Goal: Information Seeking & Learning: Check status

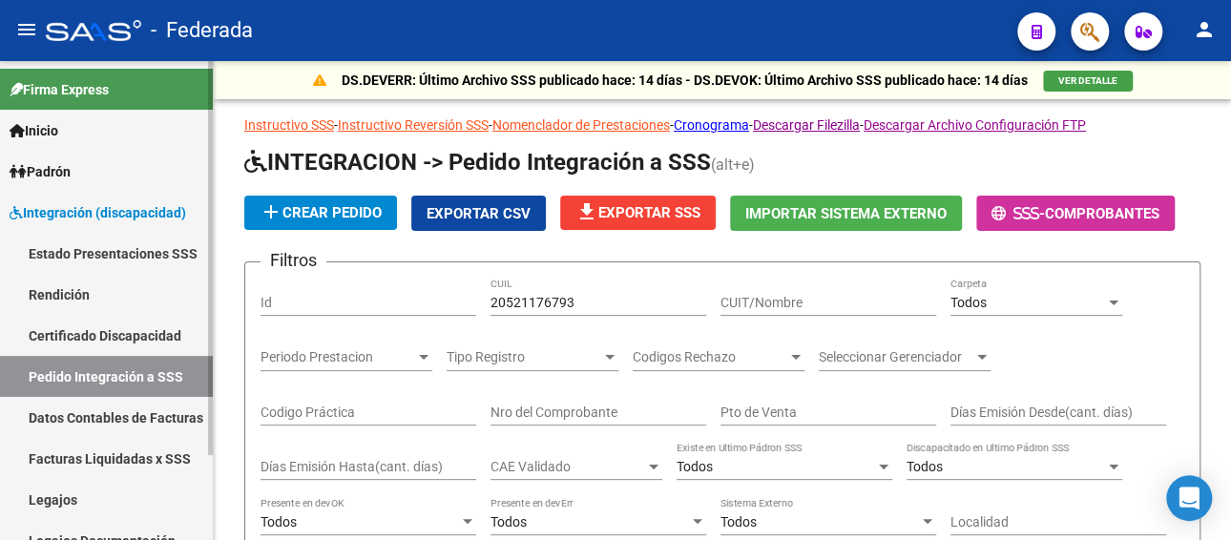
scroll to position [511, 0]
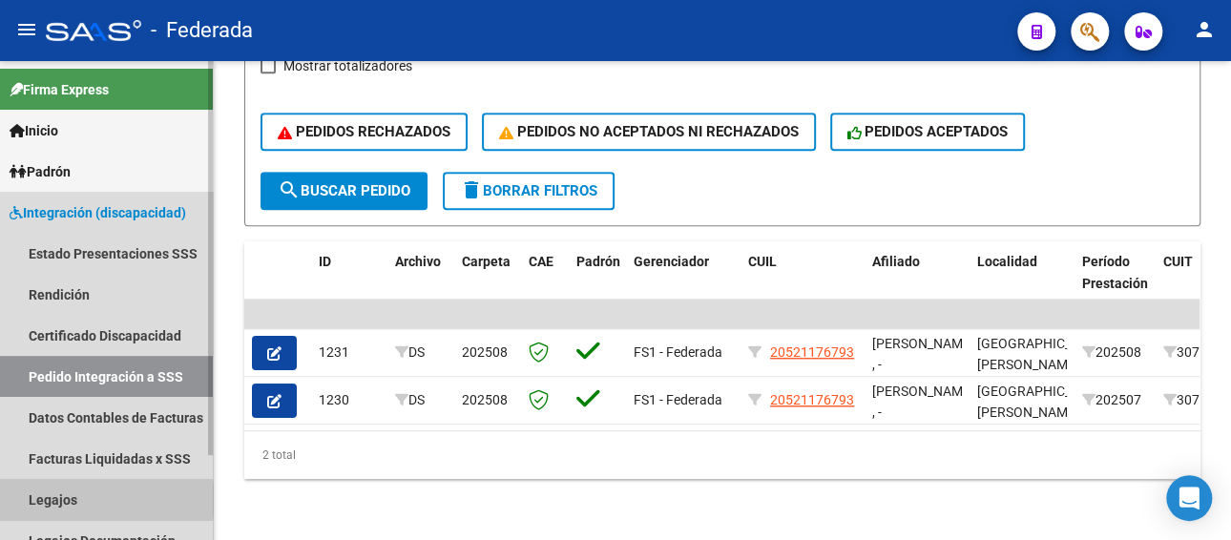
click at [88, 499] on link "Legajos" at bounding box center [106, 499] width 213 height 41
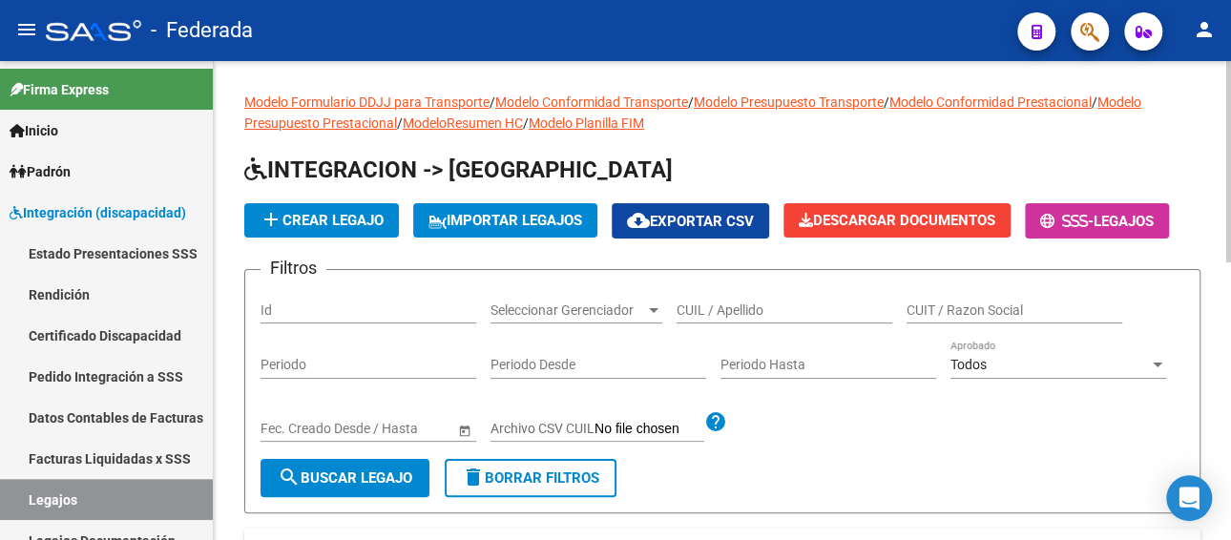
click at [731, 311] on input "CUIL / Apellido" at bounding box center [784, 310] width 216 height 16
paste input "23348269259"
type input "23348269259"
click at [348, 482] on span "search Buscar Legajo" at bounding box center [345, 477] width 135 height 17
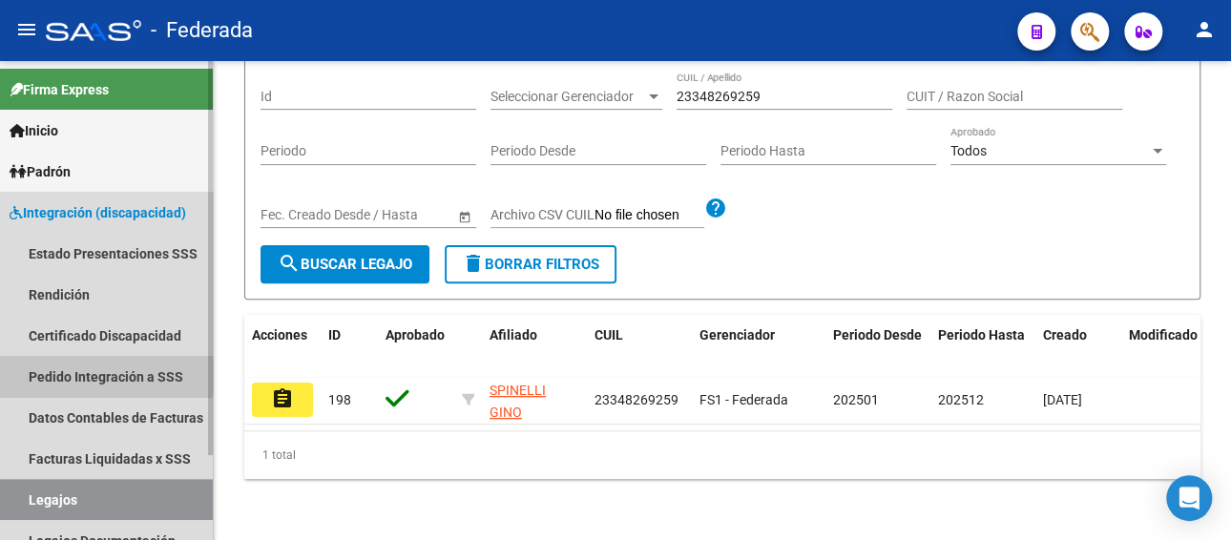
click at [103, 376] on link "Pedido Integración a SSS" at bounding box center [106, 376] width 213 height 41
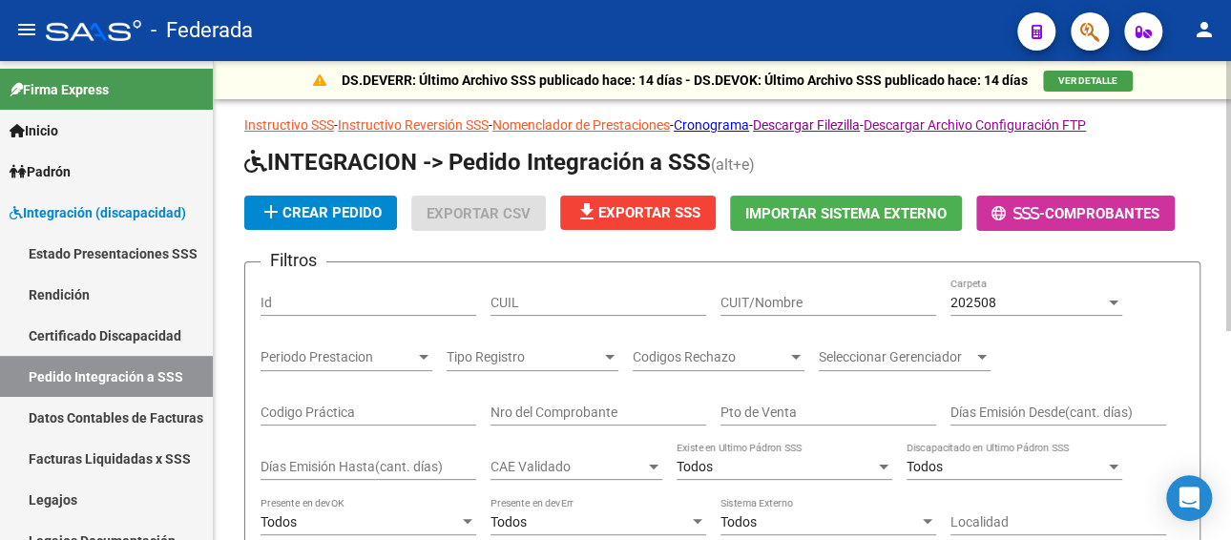
click at [575, 306] on input "CUIL" at bounding box center [598, 303] width 216 height 16
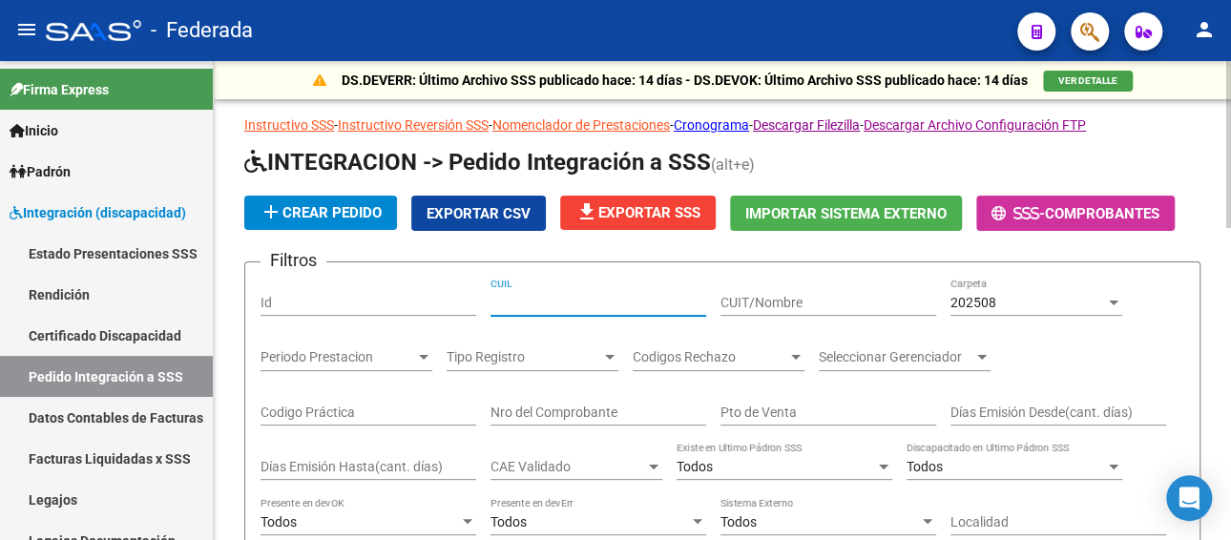
paste input "23348269259"
type input "23348269259"
click at [1046, 302] on div "202508" at bounding box center [1027, 303] width 155 height 16
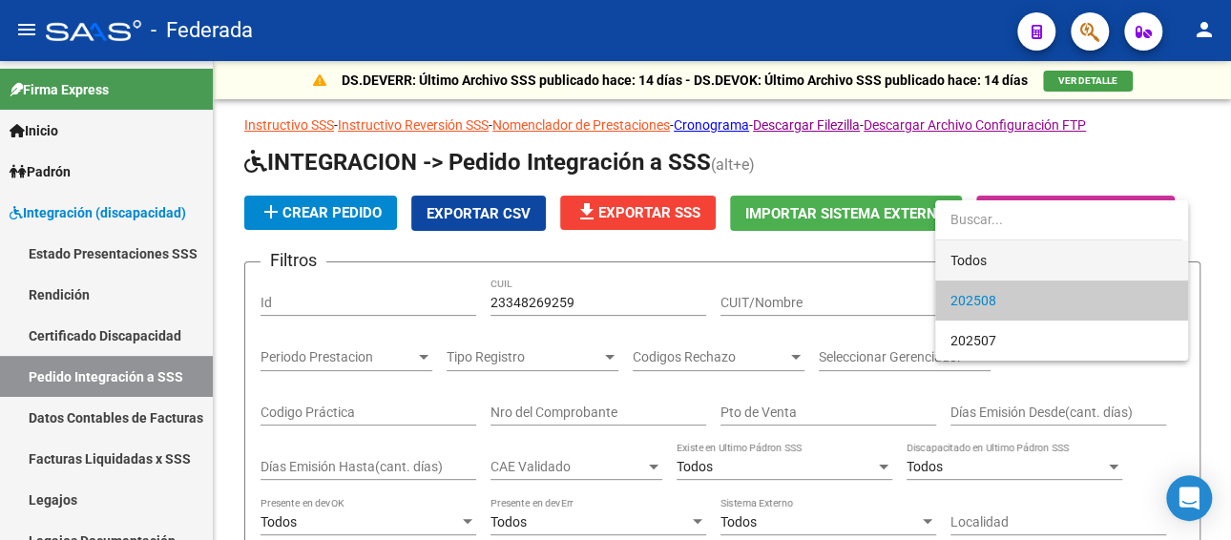
click at [978, 258] on span "Todos" at bounding box center [1061, 260] width 222 height 40
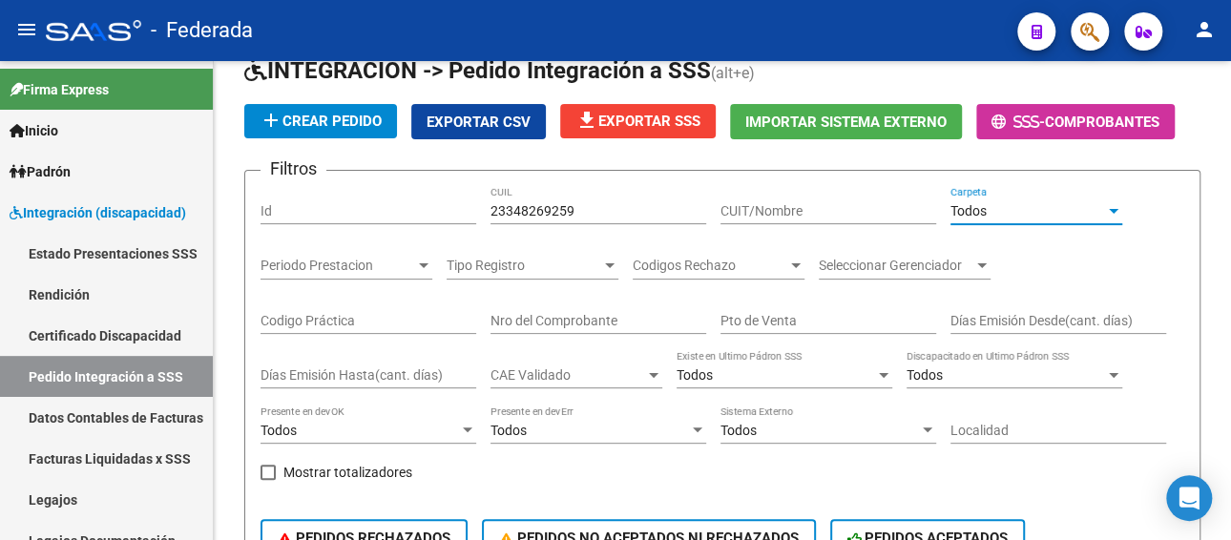
scroll to position [286, 0]
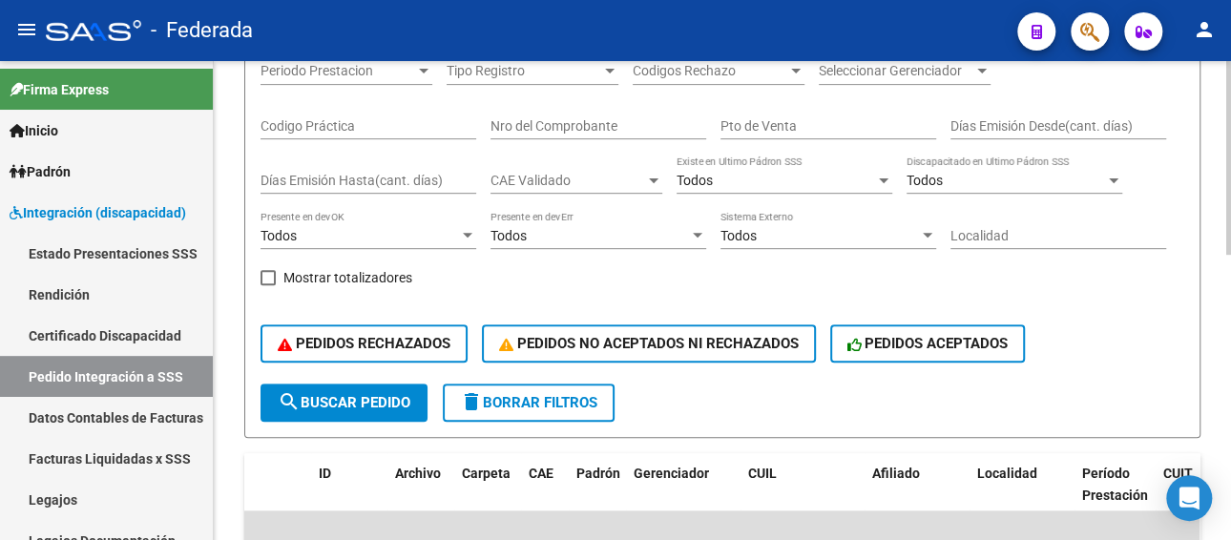
click at [334, 389] on button "search Buscar Pedido" at bounding box center [343, 403] width 167 height 38
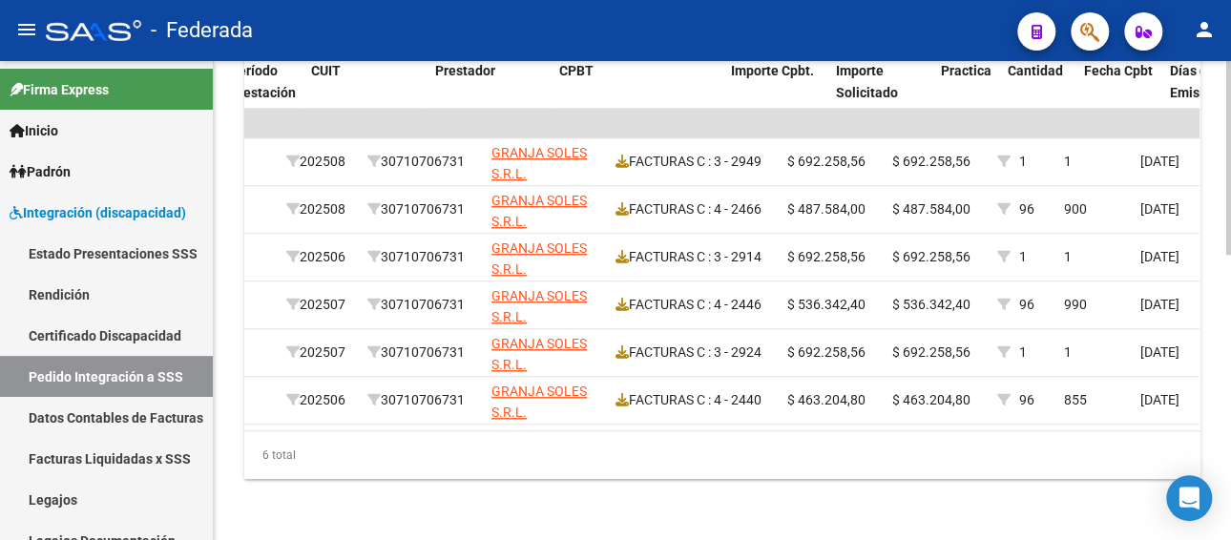
scroll to position [0, 852]
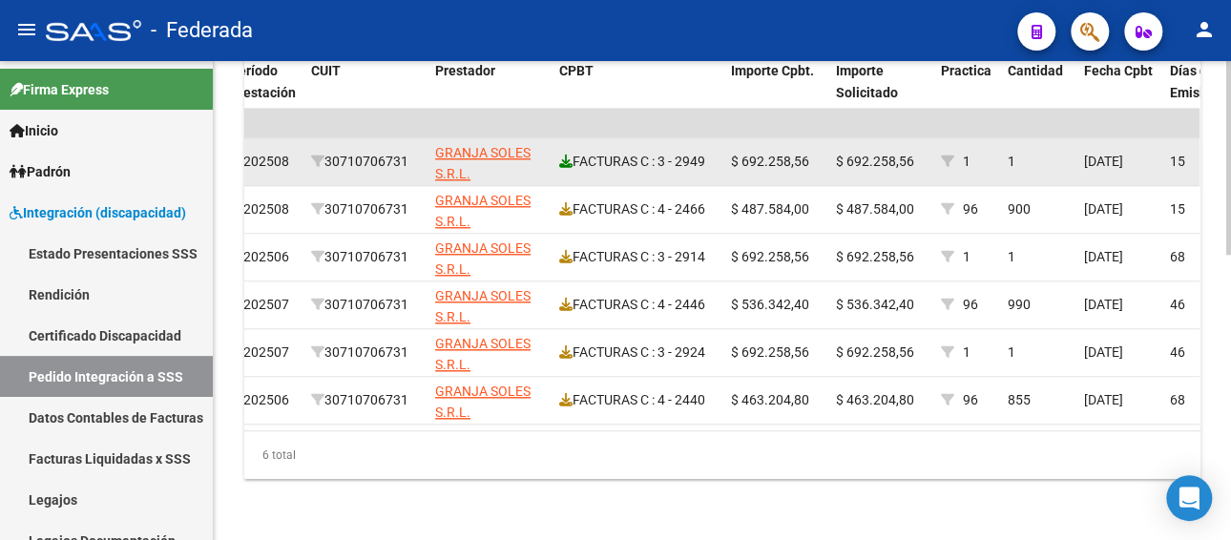
click at [567, 155] on icon at bounding box center [565, 161] width 13 height 13
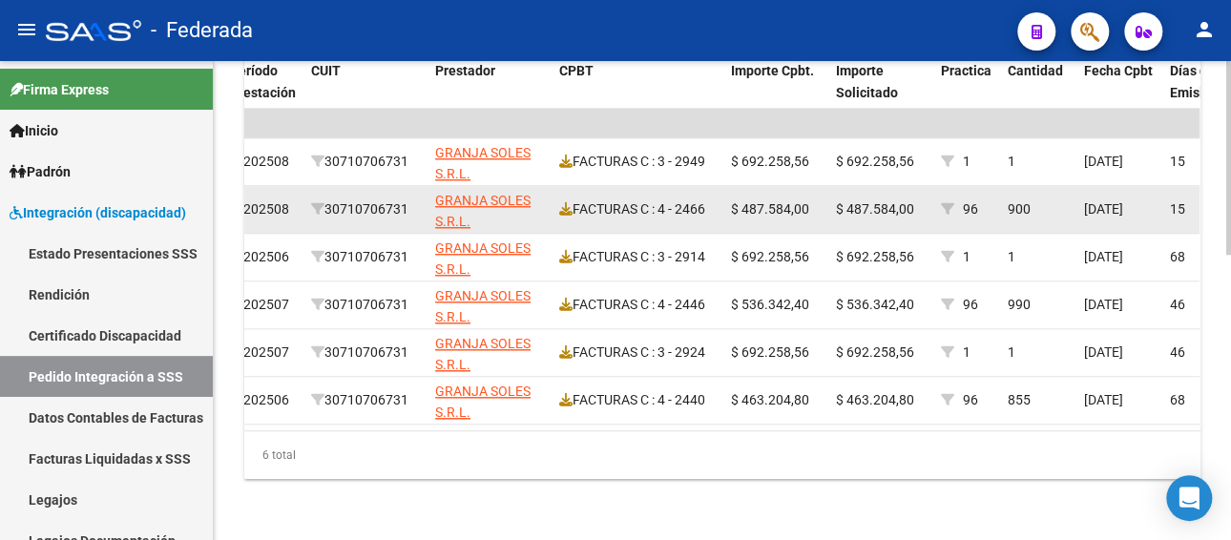
click at [572, 198] on div "FACTURAS C : 4 - 2466" at bounding box center [637, 209] width 156 height 22
click at [563, 202] on icon at bounding box center [565, 208] width 13 height 13
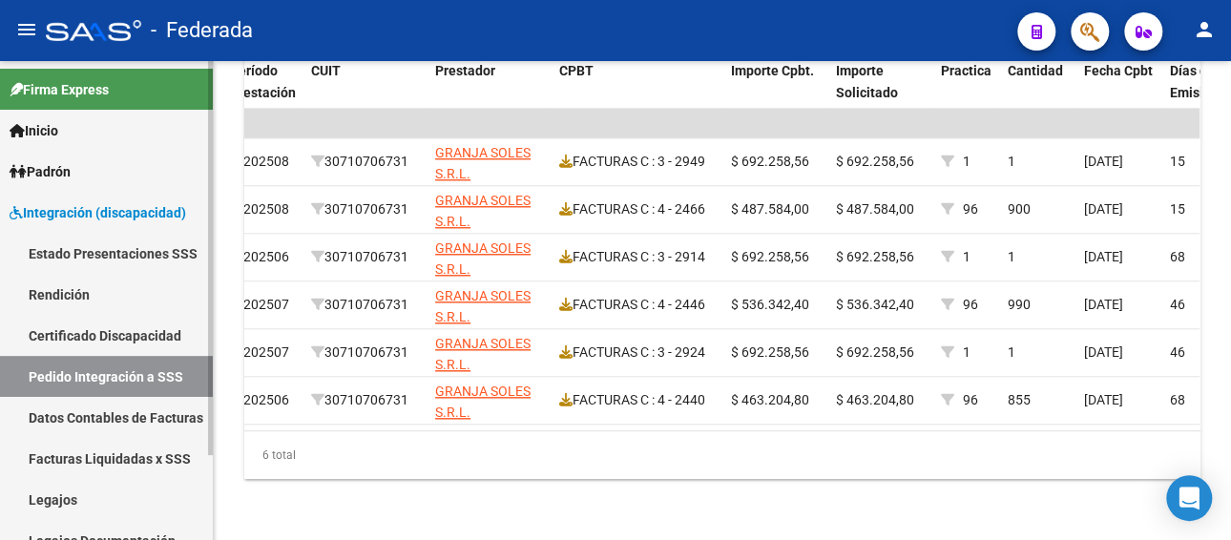
click at [96, 460] on link "Facturas Liquidadas x SSS" at bounding box center [106, 458] width 213 height 41
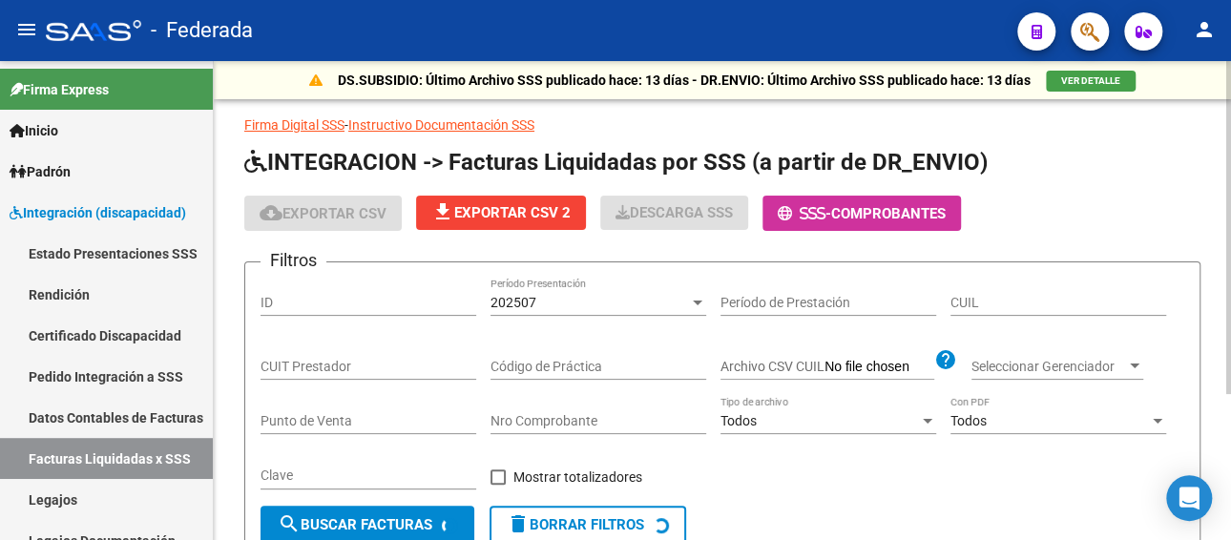
click at [320, 370] on input "CUIT Prestador" at bounding box center [368, 367] width 216 height 16
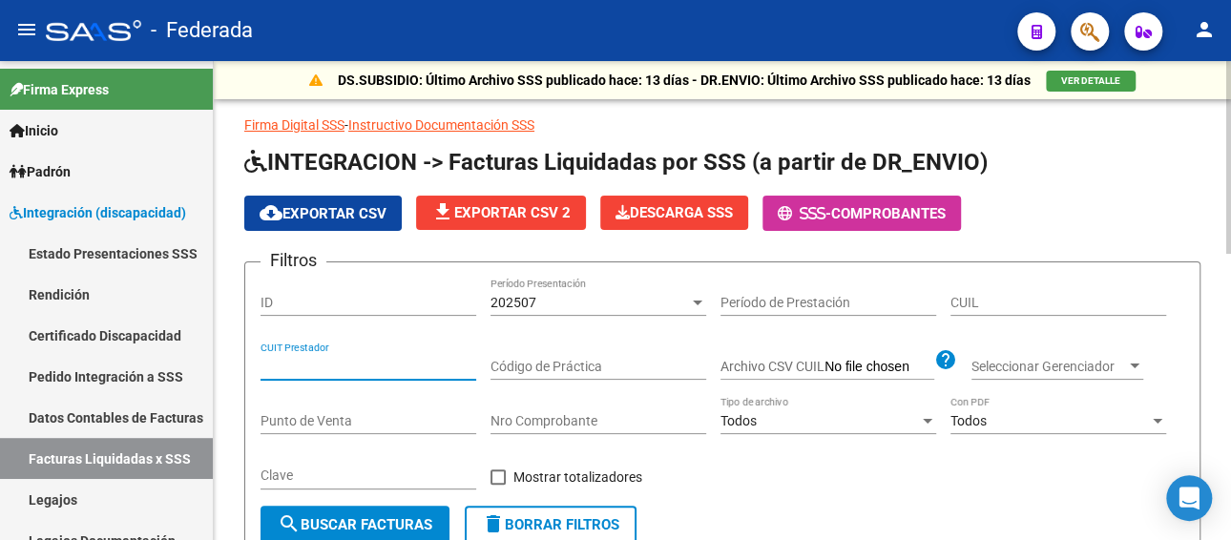
paste input "30-71490916-5"
type input "30-71490916-5"
drag, startPoint x: 554, startPoint y: 314, endPoint x: 556, endPoint y: 299, distance: 15.4
click at [554, 311] on div "202507 Período Presentación" at bounding box center [598, 305] width 216 height 54
click at [556, 292] on div "202507 Período Presentación" at bounding box center [598, 297] width 216 height 38
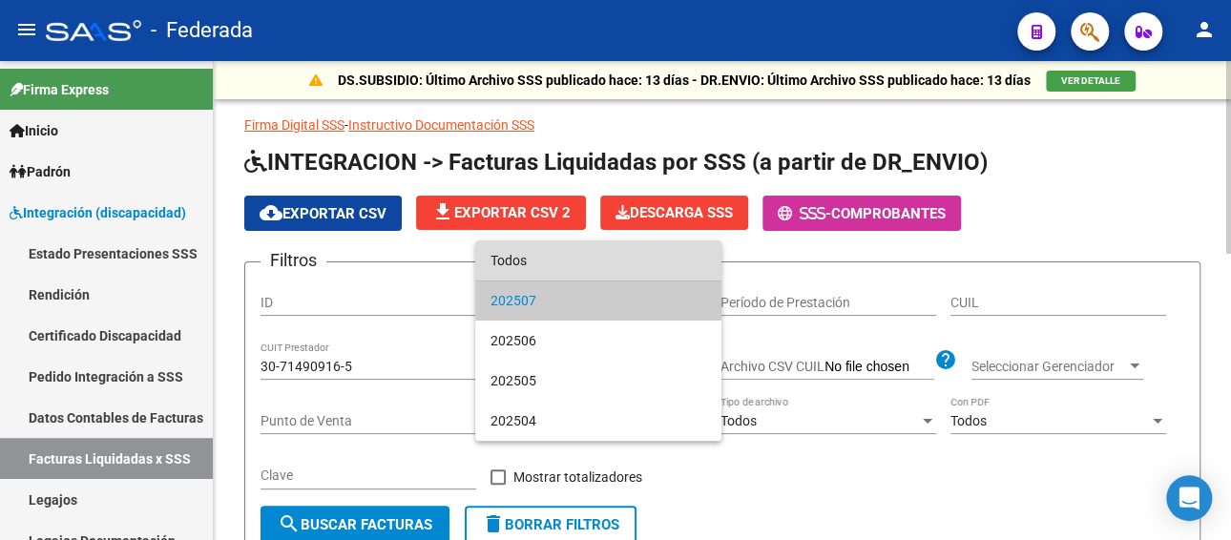
drag, startPoint x: 540, startPoint y: 259, endPoint x: 992, endPoint y: 314, distance: 455.6
click at [542, 260] on span "Todos" at bounding box center [598, 260] width 216 height 40
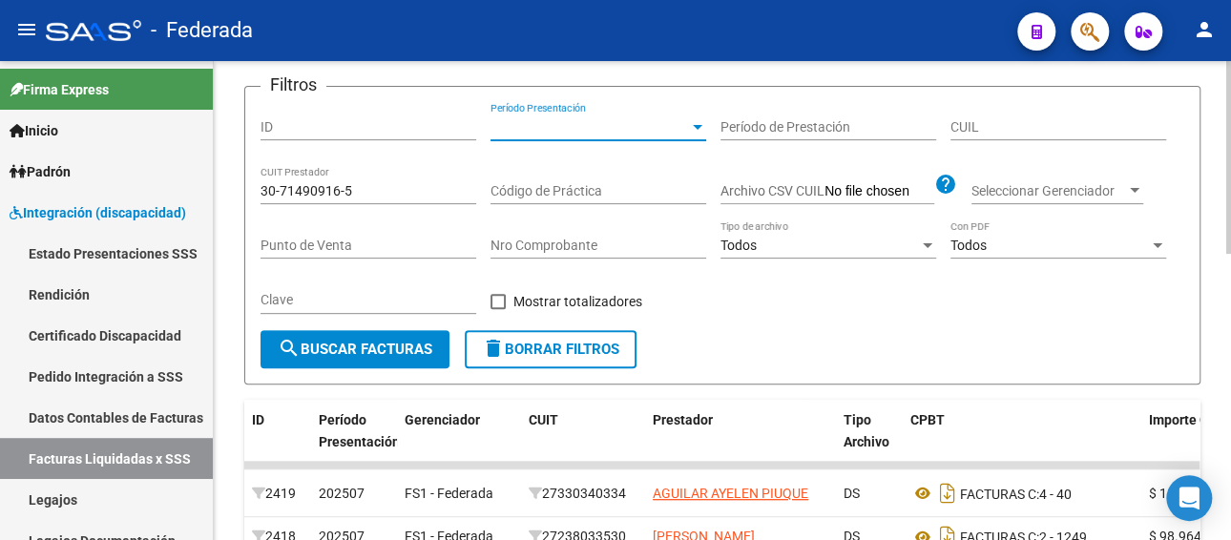
scroll to position [191, 0]
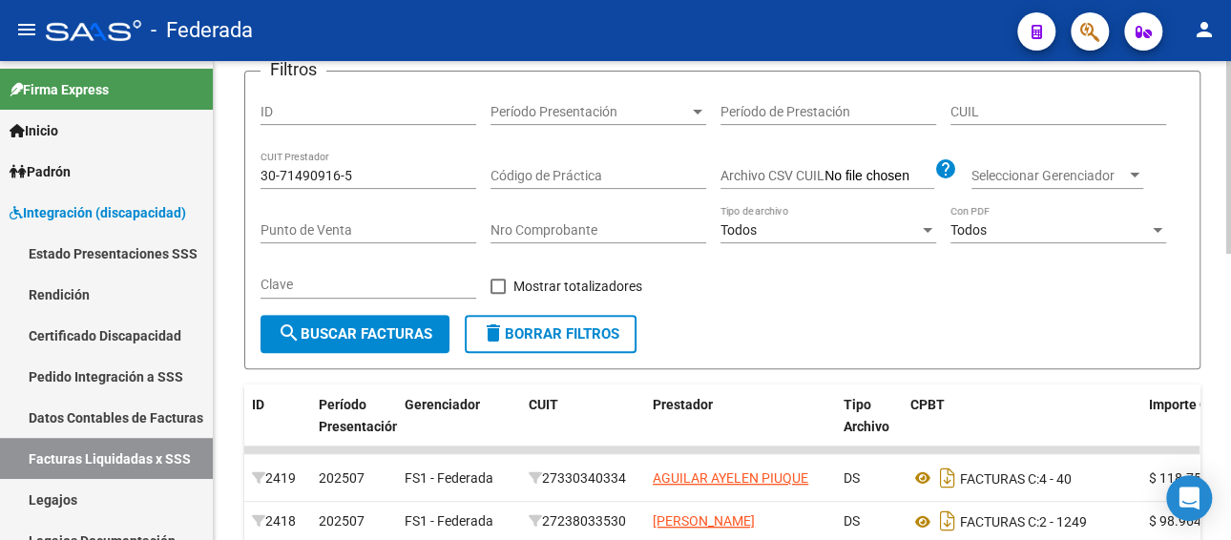
click at [358, 314] on div "Clave" at bounding box center [368, 287] width 216 height 54
click at [358, 332] on span "search Buscar Facturas" at bounding box center [355, 333] width 155 height 17
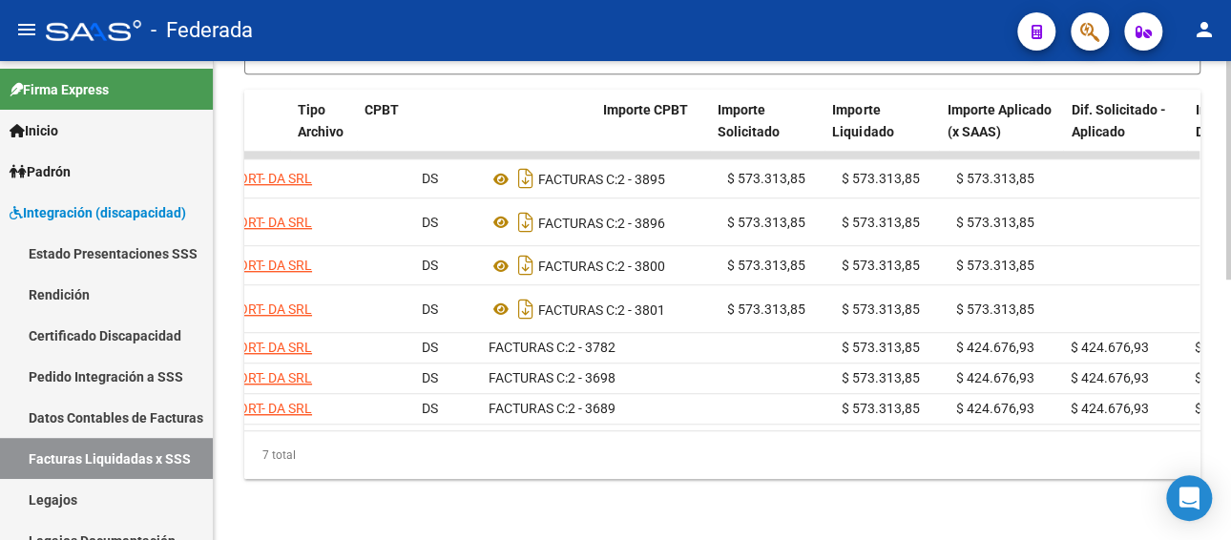
scroll to position [0, 545]
